Goal: Task Accomplishment & Management: Manage account settings

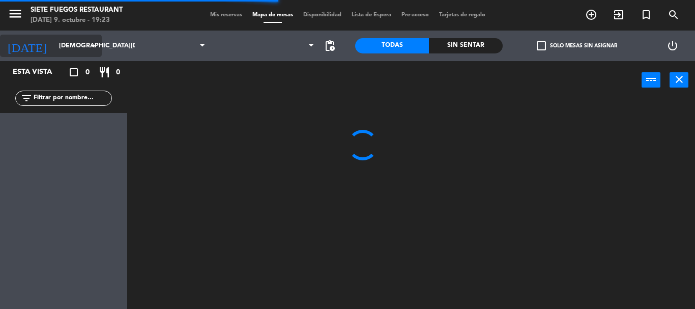
click at [93, 38] on input "[DEMOGRAPHIC_DATA][DATE]" at bounding box center [97, 45] width 86 height 17
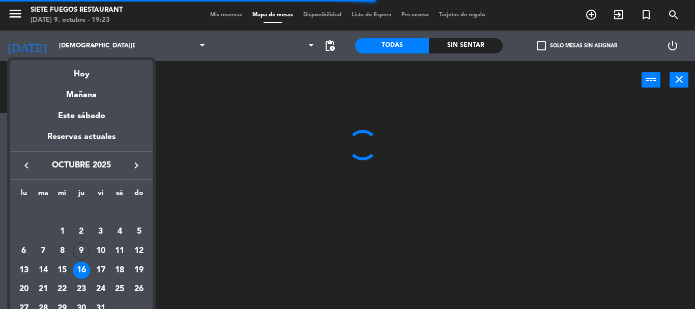
click at [139, 164] on icon "keyboard_arrow_right" at bounding box center [136, 165] width 12 height 12
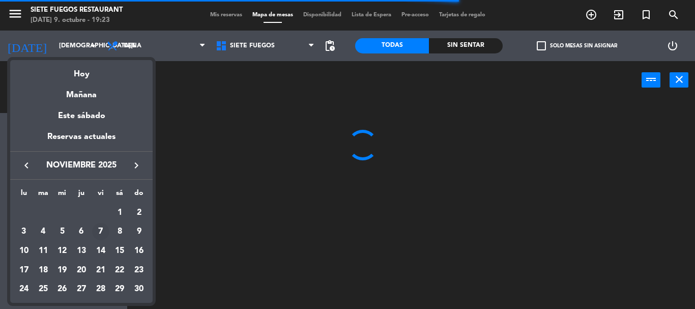
click at [103, 234] on div "7" at bounding box center [100, 231] width 17 height 17
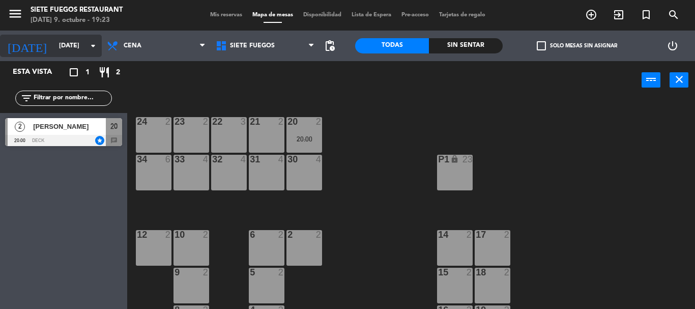
click at [92, 49] on icon "arrow_drop_down" at bounding box center [93, 46] width 12 height 12
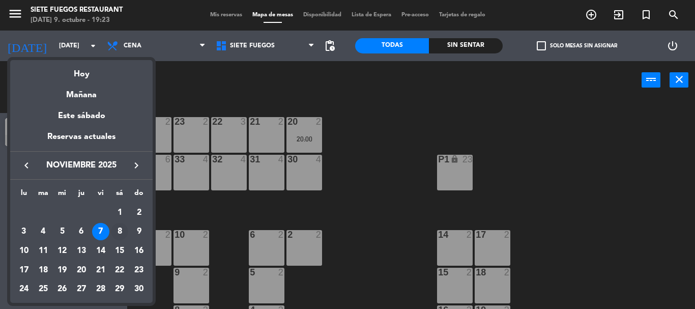
click at [122, 235] on div "8" at bounding box center [119, 231] width 17 height 17
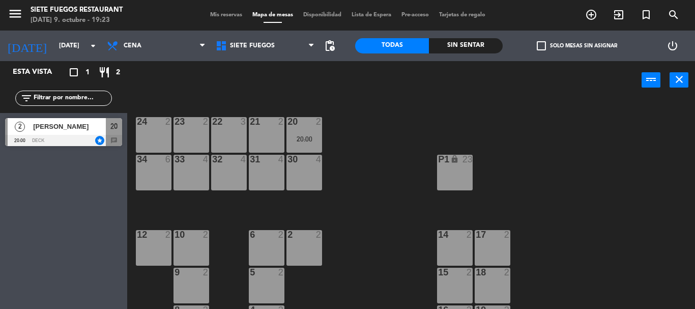
type input "[DATE]"
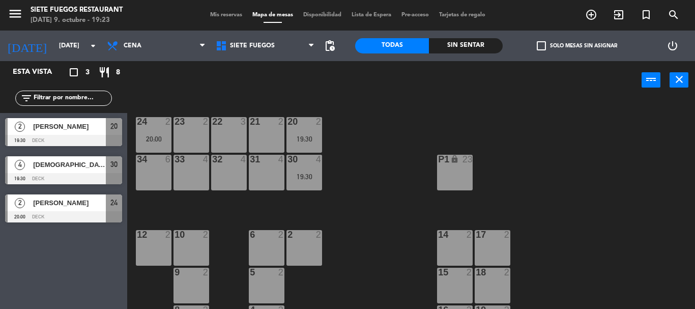
click at [73, 129] on span "[PERSON_NAME]" at bounding box center [69, 126] width 73 height 11
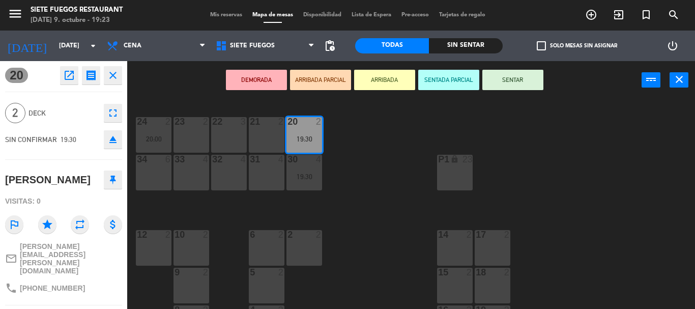
click at [232, 14] on span "Mis reservas" at bounding box center [226, 15] width 42 height 6
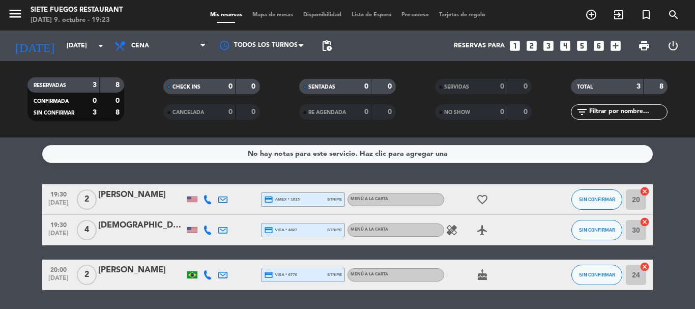
click at [146, 199] on div "[PERSON_NAME]" at bounding box center [141, 194] width 87 height 13
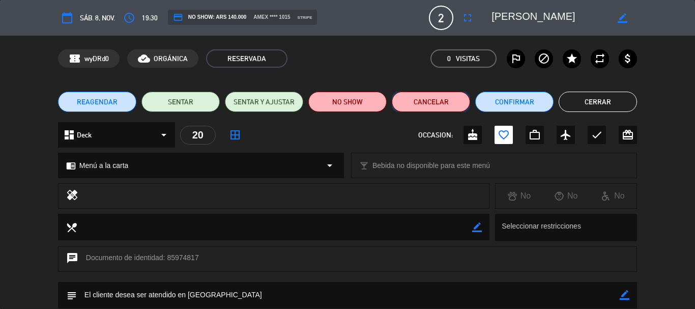
click at [432, 106] on button "Cancelar" at bounding box center [431, 102] width 78 height 20
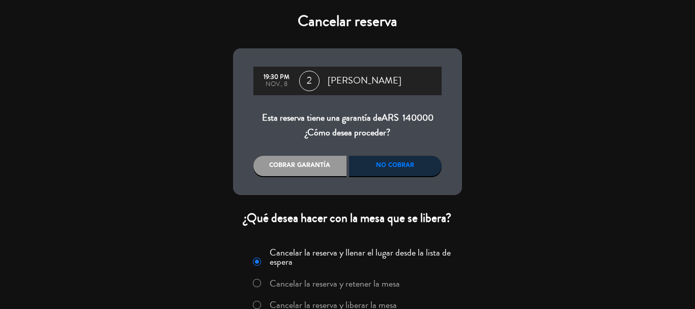
click at [399, 169] on div "No cobrar" at bounding box center [395, 166] width 93 height 20
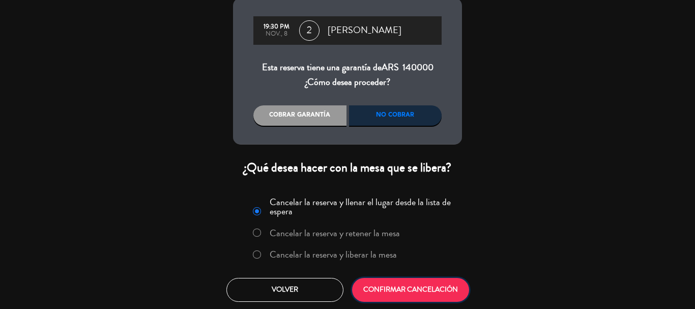
click at [428, 291] on button "CONFIRMAR CANCELACIÓN" at bounding box center [410, 290] width 117 height 24
